Goal: Manage account settings

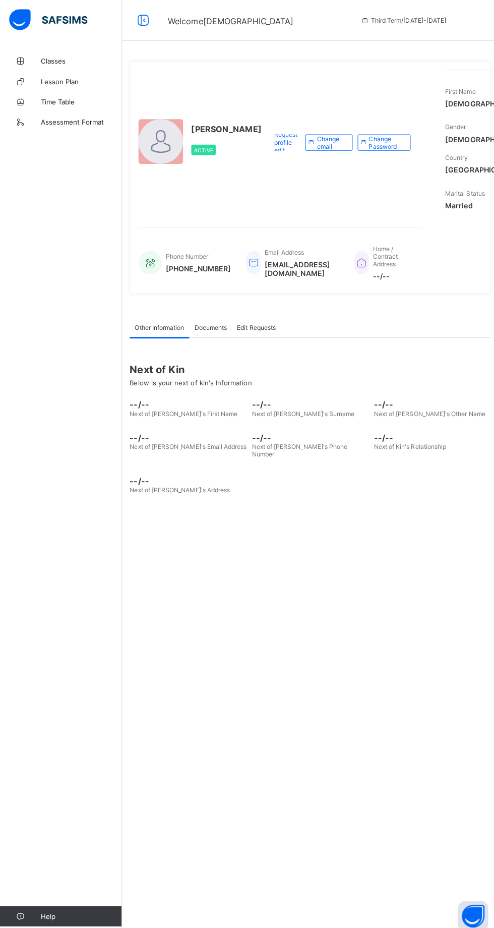
click at [174, 26] on span "Welcome [DEMOGRAPHIC_DATA]" at bounding box center [228, 21] width 125 height 10
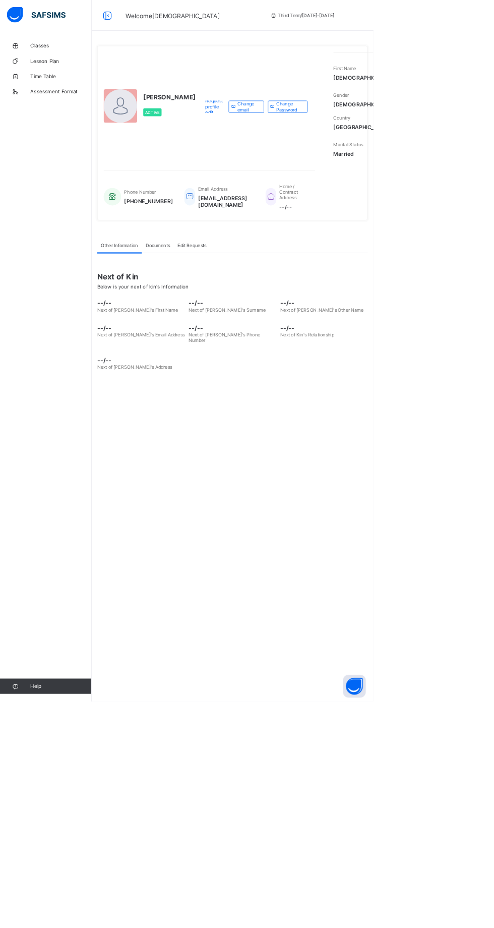
click at [32, 24] on img at bounding box center [48, 19] width 78 height 21
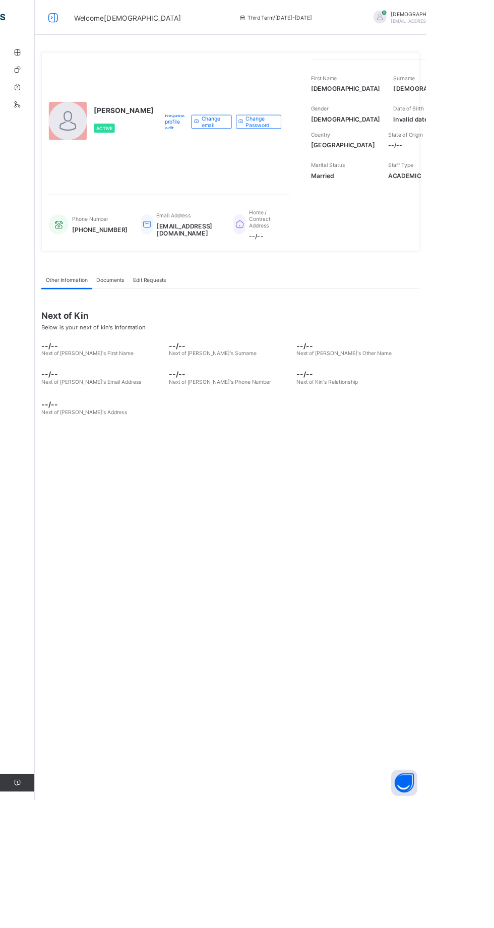
click at [123, 25] on div "Welcome [DEMOGRAPHIC_DATA]" at bounding box center [148, 20] width 145 height 13
click at [453, 27] on span "[EMAIL_ADDRESS][DOMAIN_NAME]" at bounding box center [497, 24] width 89 height 6
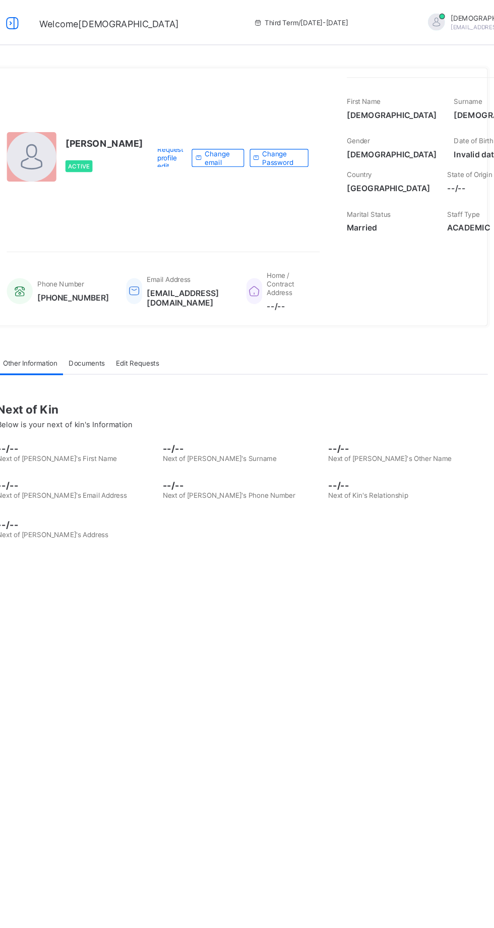
click at [453, 25] on span "[EMAIL_ADDRESS][DOMAIN_NAME]" at bounding box center [497, 24] width 89 height 6
